Goal: Find specific page/section: Find specific page/section

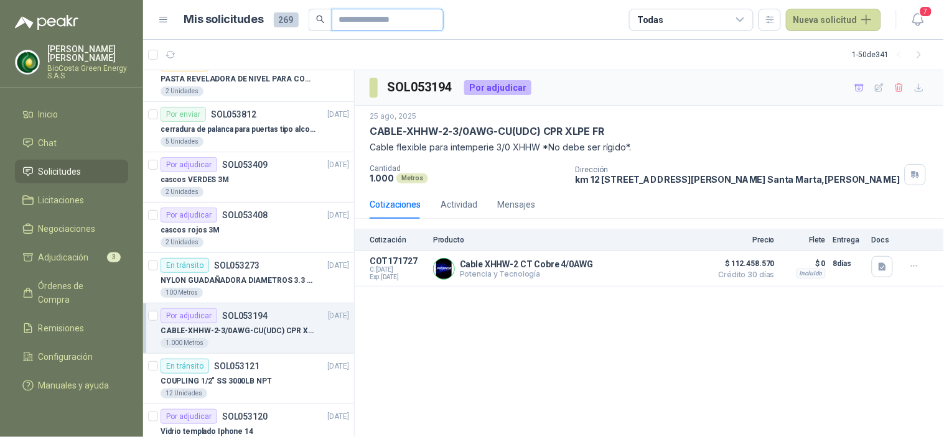
click at [352, 19] on input "text" at bounding box center [382, 19] width 87 height 21
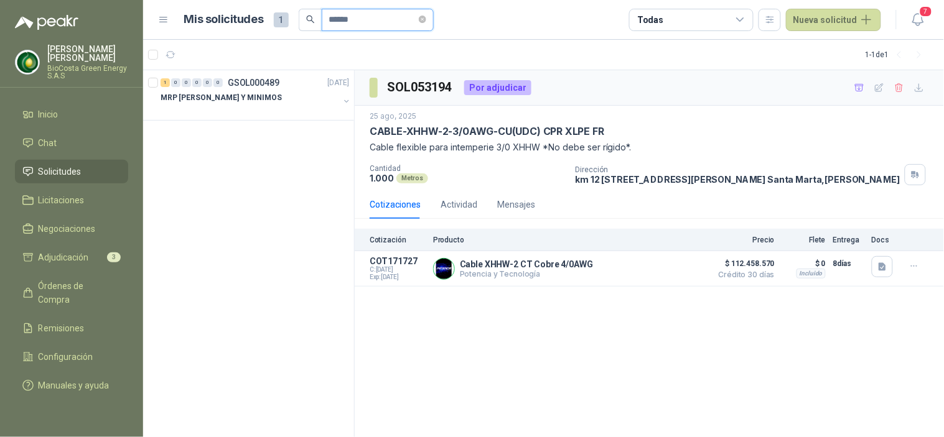
drag, startPoint x: 361, startPoint y: 19, endPoint x: 307, endPoint y: -5, distance: 59.9
click at [307, 0] on html "[PERSON_NAME] [PERSON_NAME] BioCosta Green Energy S.A.S Inicio Chat Solicitudes…" at bounding box center [472, 218] width 944 height 437
type input "******"
click at [238, 90] on div "PISTOLA PETROLIZADORA 1 LT BOQ METAL SAGOLA" at bounding box center [255, 97] width 189 height 15
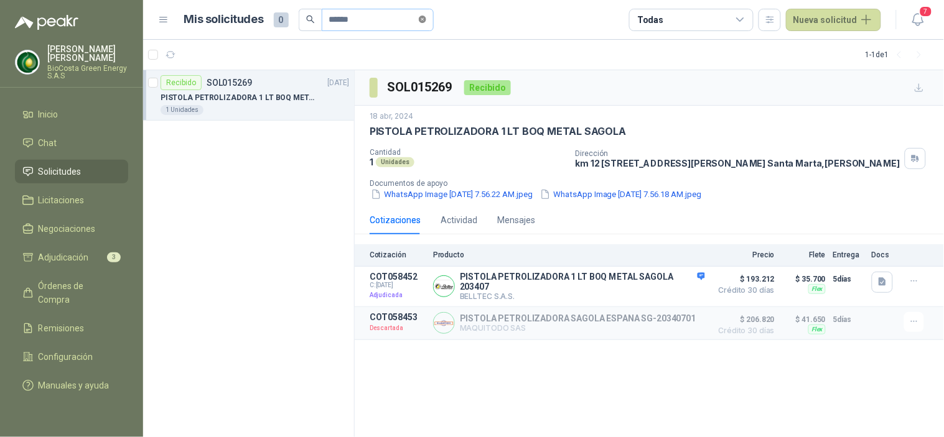
click at [426, 17] on icon "close-circle" at bounding box center [422, 19] width 7 height 7
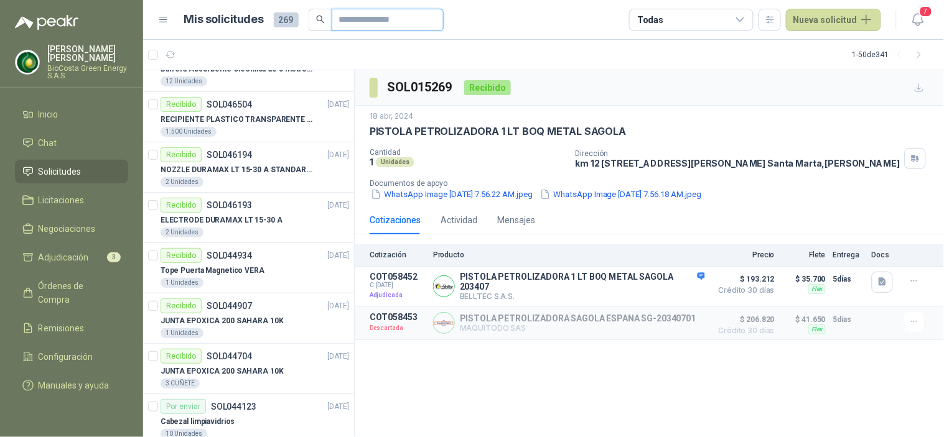
scroll to position [1866, 0]
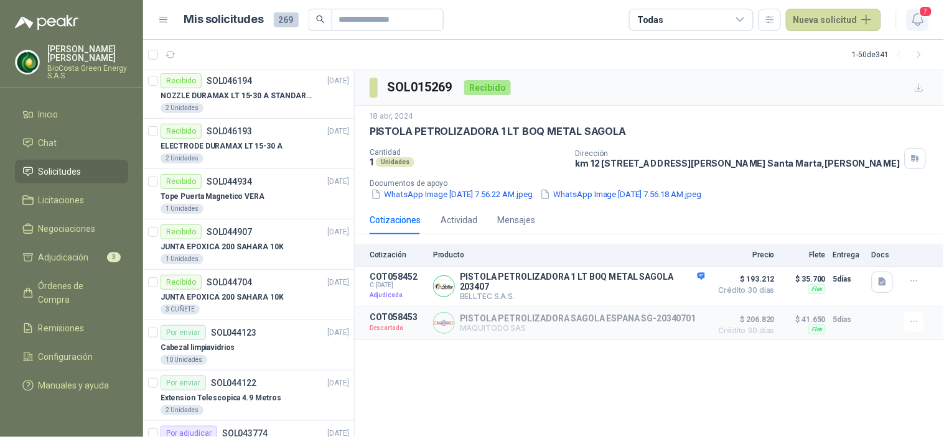
click at [918, 20] on icon "button" at bounding box center [918, 20] width 16 height 16
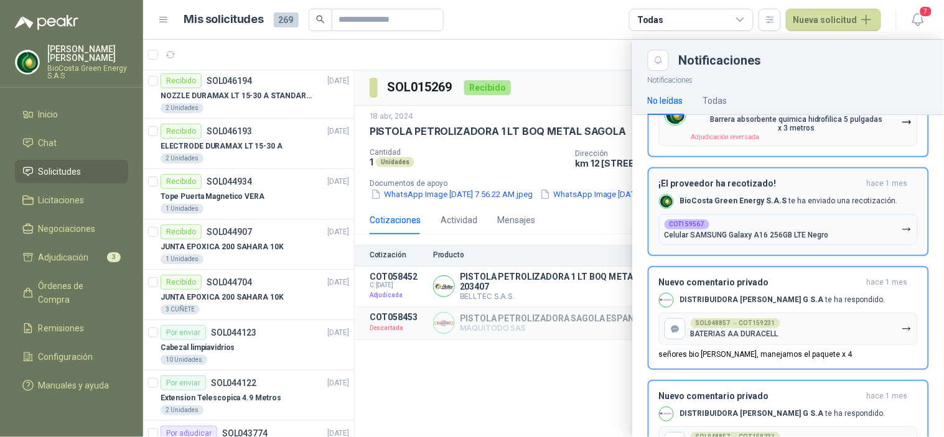
scroll to position [138, 0]
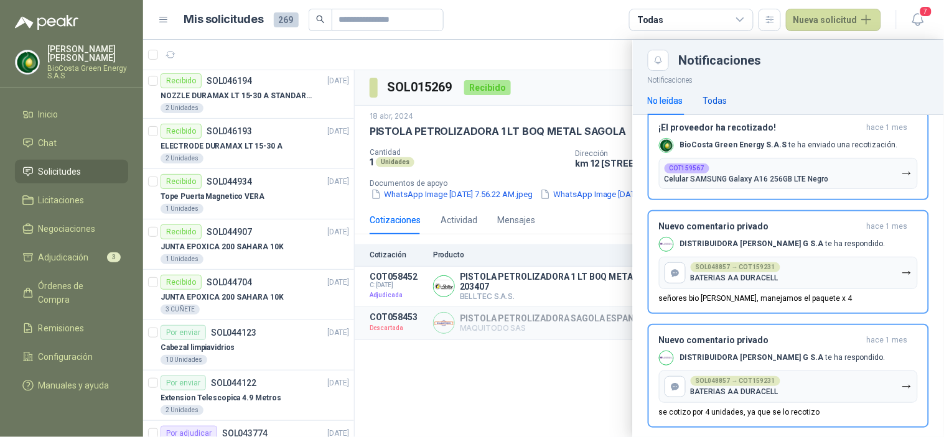
click at [710, 100] on div "Todas" at bounding box center [715, 101] width 24 height 14
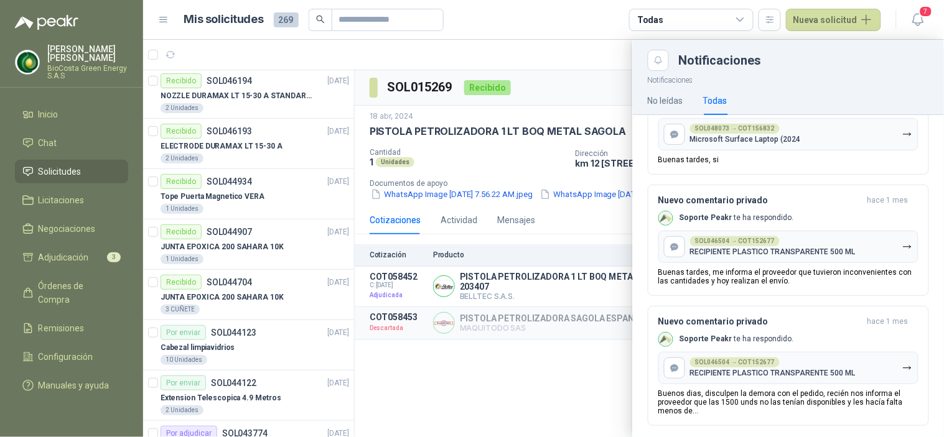
scroll to position [1679, 0]
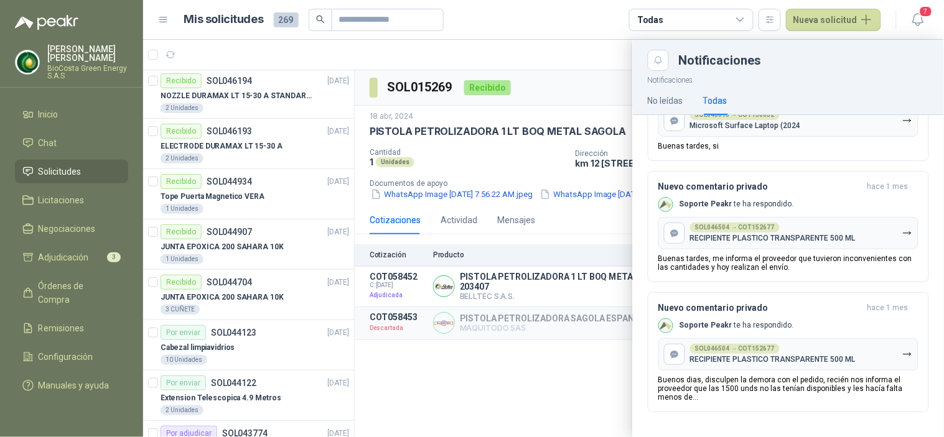
click at [403, 377] on div at bounding box center [543, 239] width 801 height 398
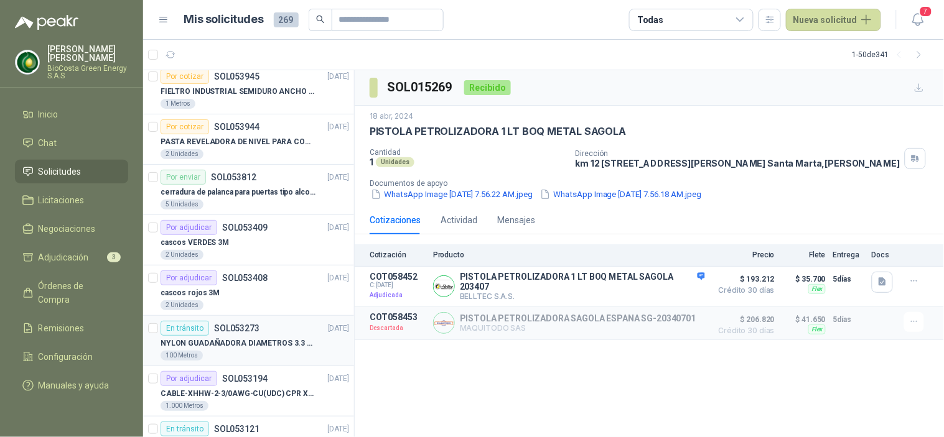
scroll to position [0, 0]
